Goal: Transaction & Acquisition: Purchase product/service

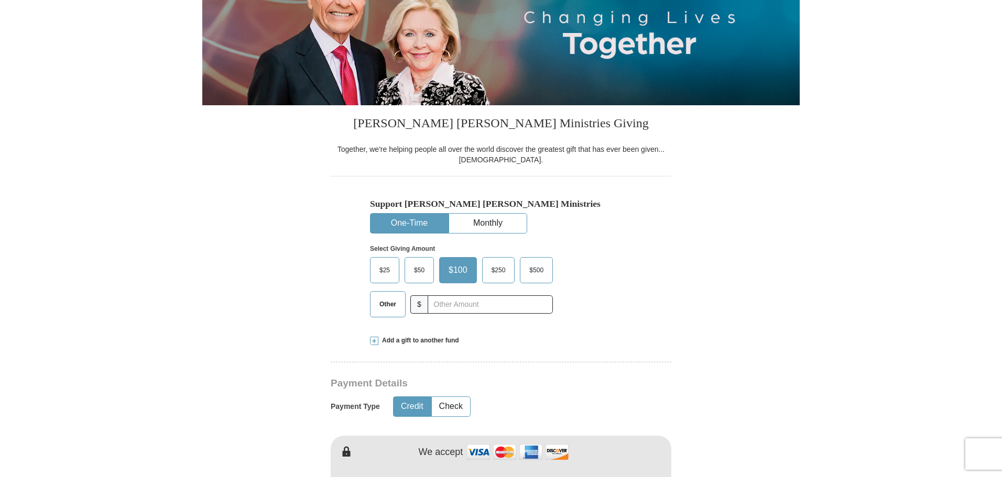
click at [421, 269] on span "$50" at bounding box center [419, 271] width 21 height 16
click at [0, 0] on input "$50" at bounding box center [0, 0] width 0 height 0
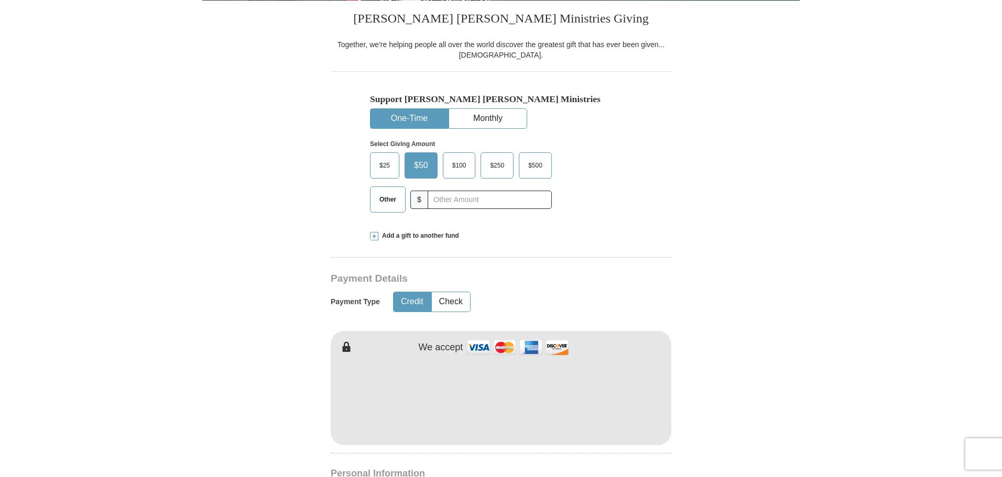
scroll to position [419, 0]
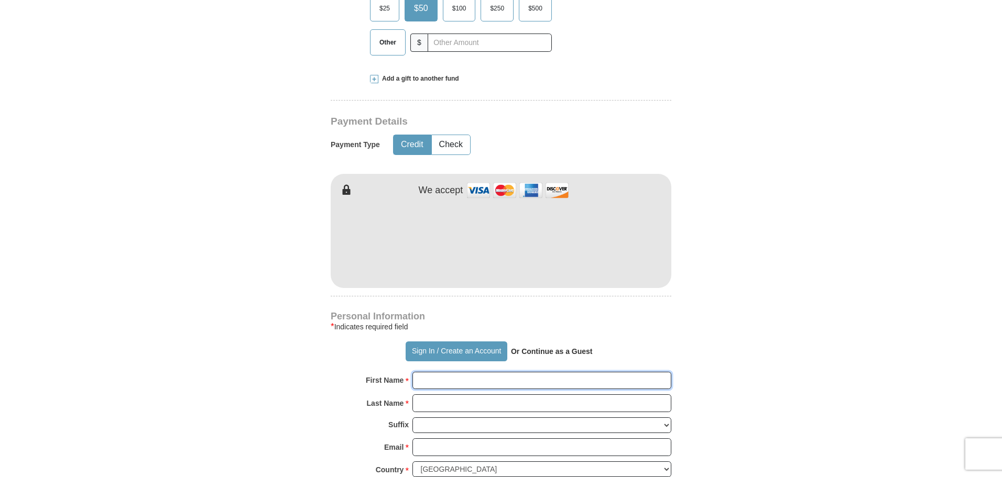
click at [451, 380] on input "First Name *" at bounding box center [541, 381] width 259 height 18
type input "[PERSON_NAME]"
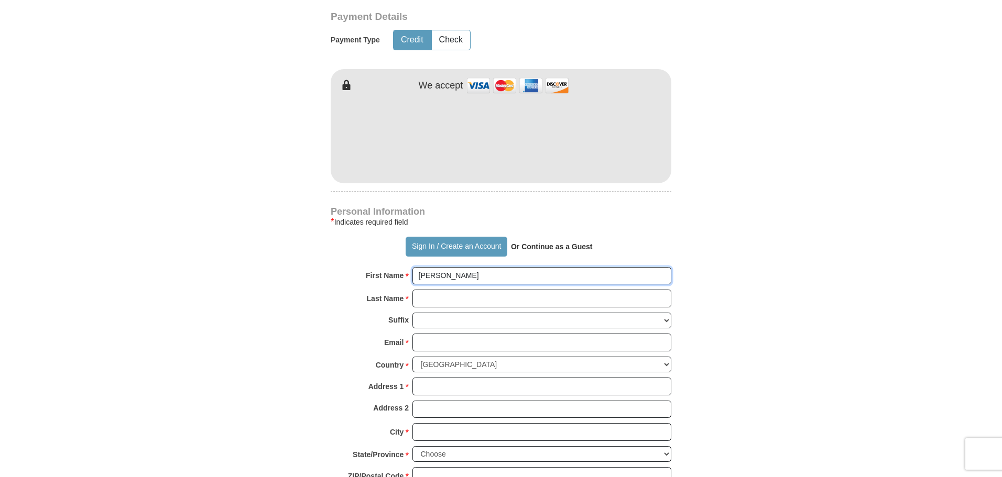
scroll to position [576, 0]
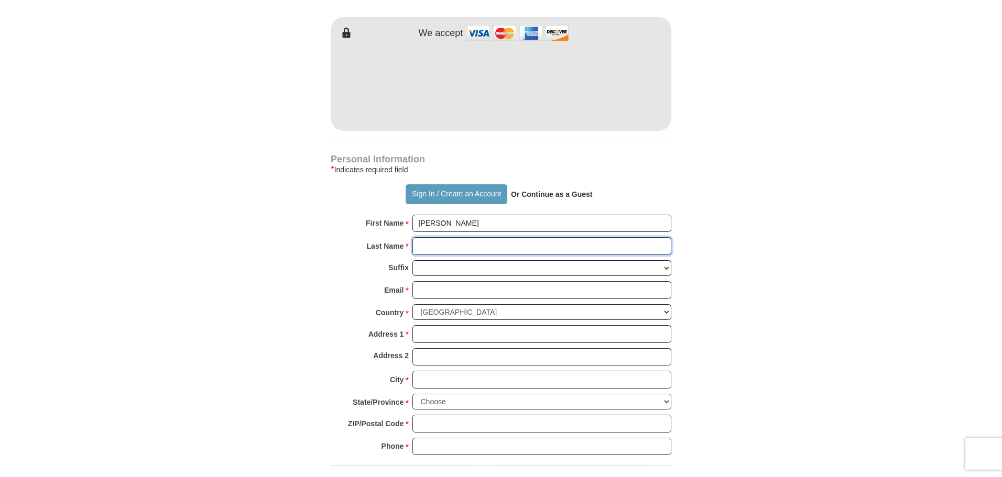
click at [424, 249] on input "Last Name *" at bounding box center [541, 246] width 259 height 18
type input "ROSECRANTS"
click at [429, 289] on input "Email *" at bounding box center [541, 290] width 259 height 18
type input "[EMAIL_ADDRESS][DOMAIN_NAME]"
type input "[STREET_ADDRESS]"
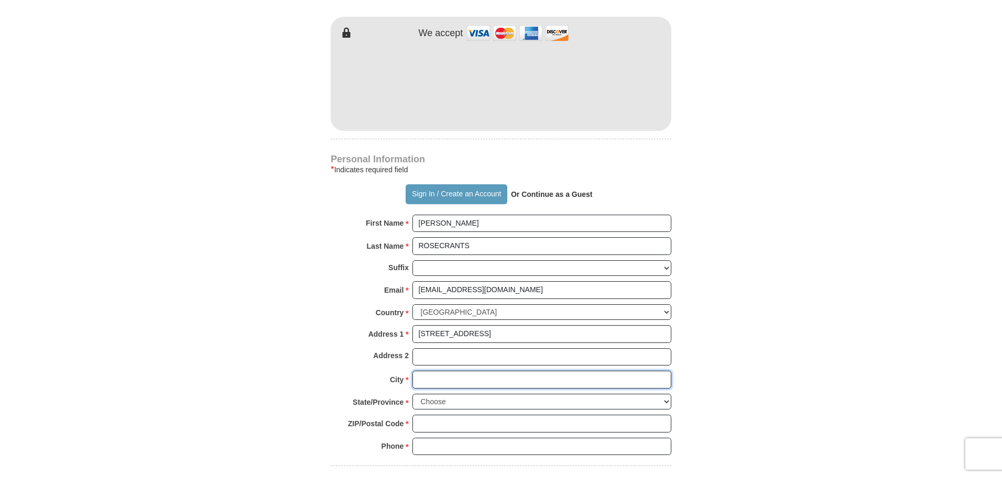
type input "deltona"
select select "FL"
type input "32738"
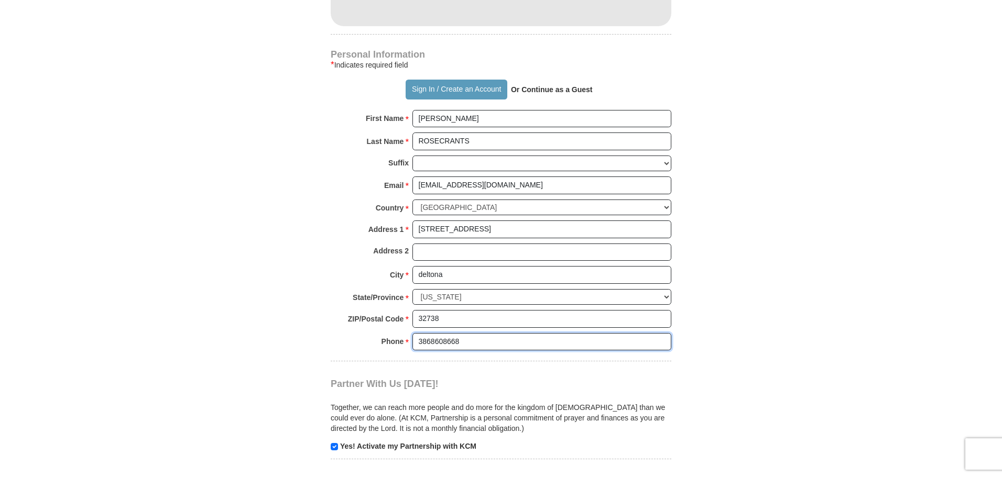
drag, startPoint x: 431, startPoint y: 342, endPoint x: 660, endPoint y: 372, distance: 230.5
click at [504, 343] on input "3868608668" at bounding box center [541, 342] width 259 height 18
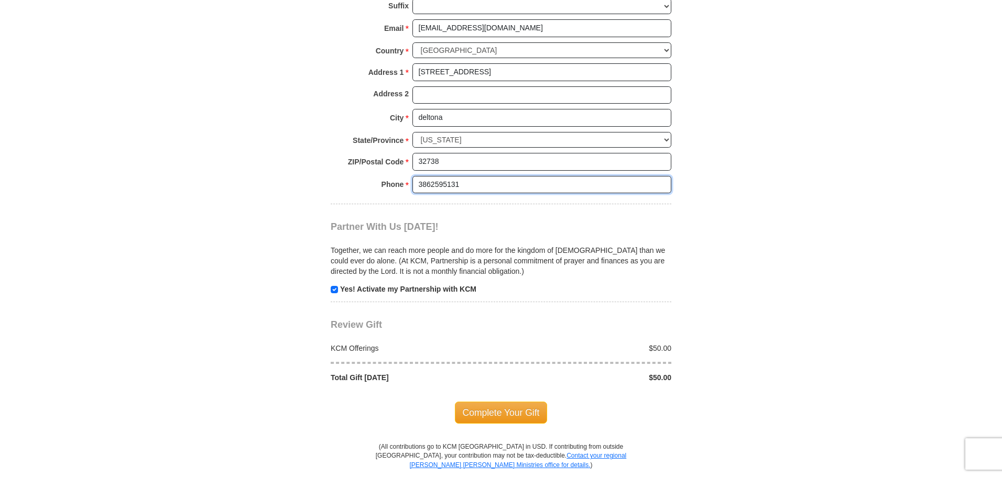
scroll to position [891, 0]
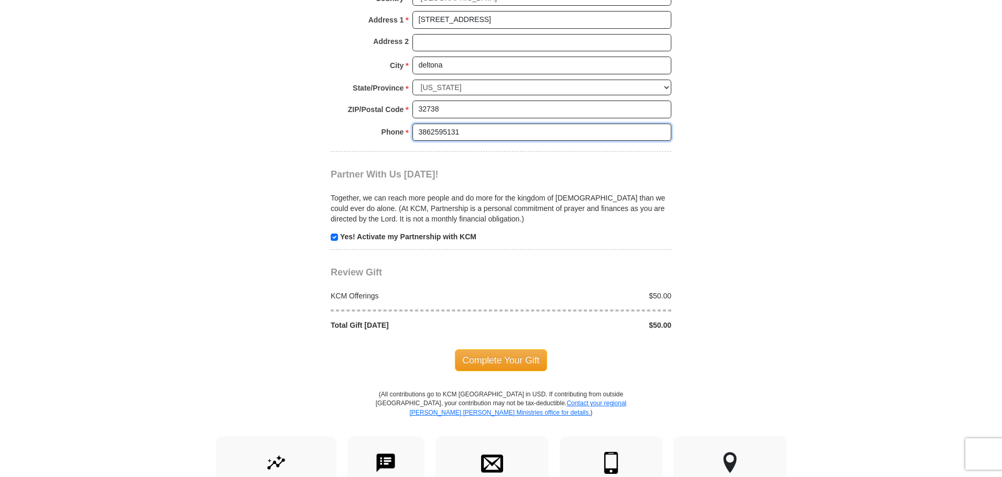
type input "3862595131"
click at [336, 237] on input "checkbox" at bounding box center [334, 237] width 7 height 7
checkbox input "false"
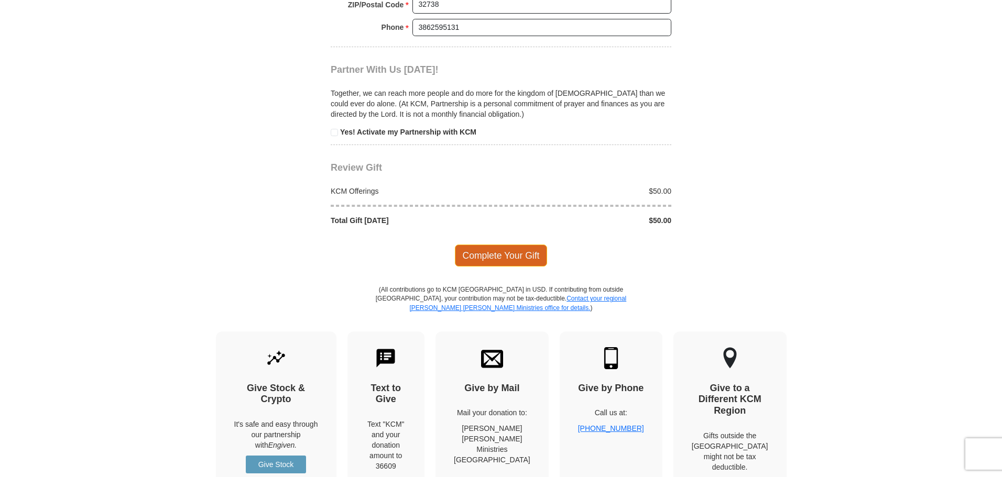
click at [500, 250] on span "Complete Your Gift" at bounding box center [501, 256] width 93 height 22
